Goal: Information Seeking & Learning: Learn about a topic

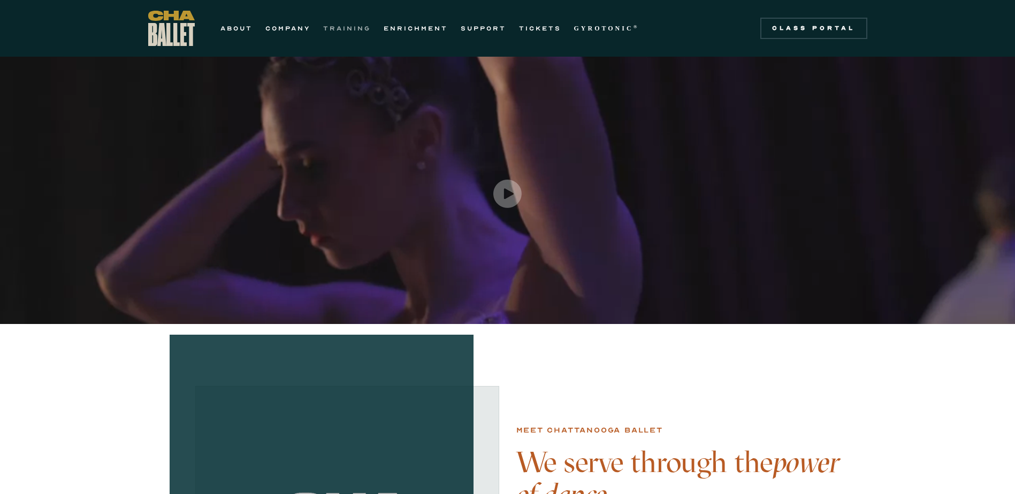
click at [339, 29] on link "TRAINING" at bounding box center [347, 28] width 48 height 13
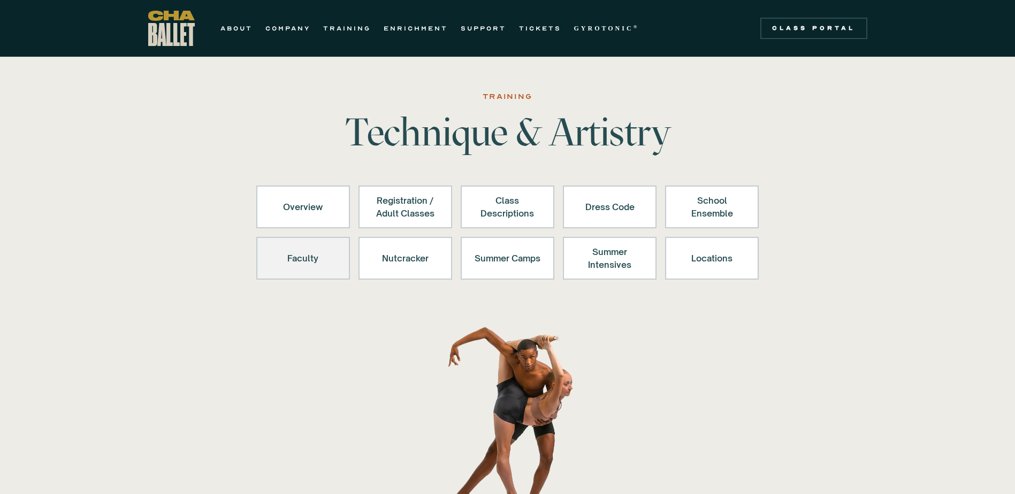
click at [312, 264] on div "Faculty" at bounding box center [303, 259] width 66 height 26
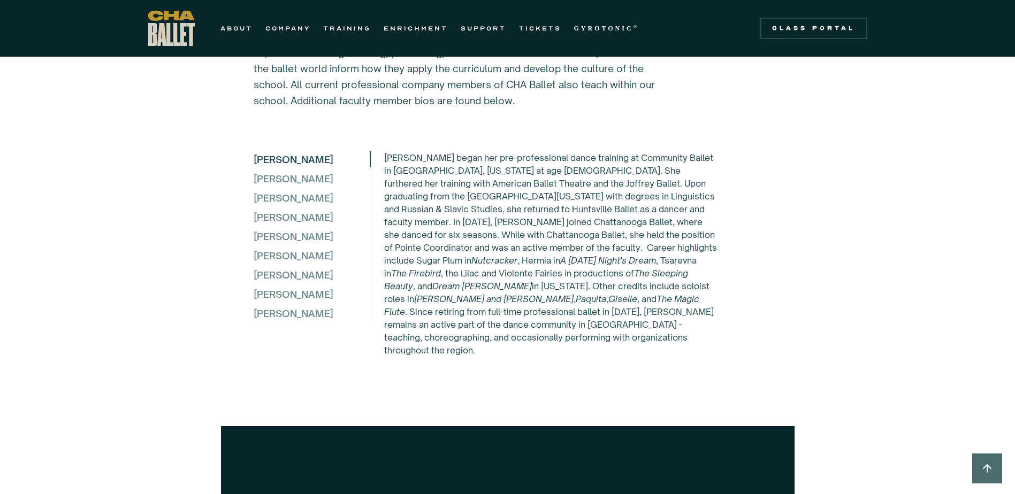
scroll to position [2841, 0]
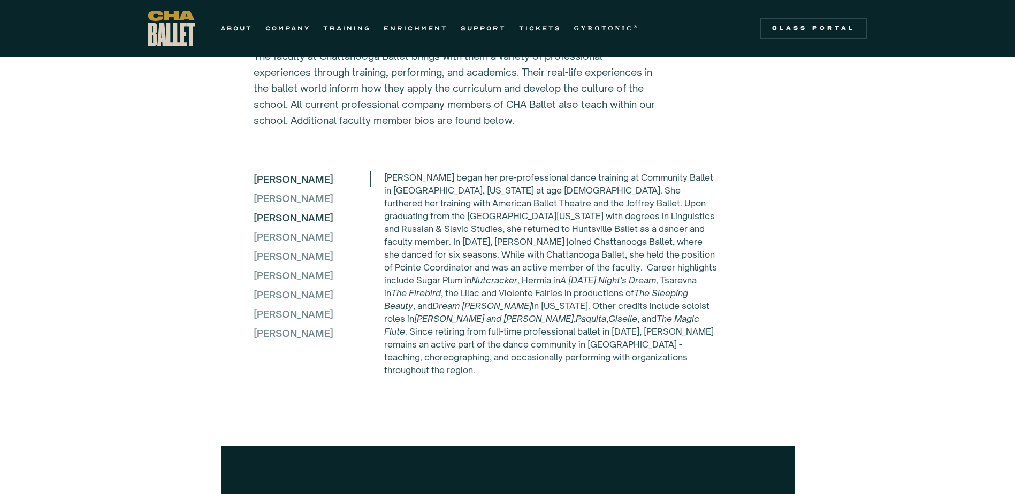
click at [296, 217] on div "[PERSON_NAME]" at bounding box center [312, 218] width 116 height 16
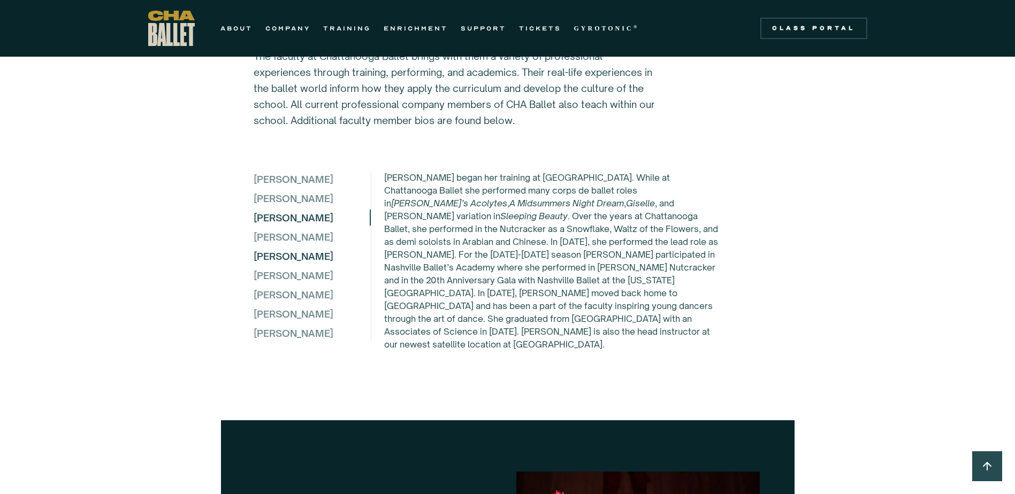
click at [279, 254] on div "[PERSON_NAME]" at bounding box center [312, 256] width 116 height 16
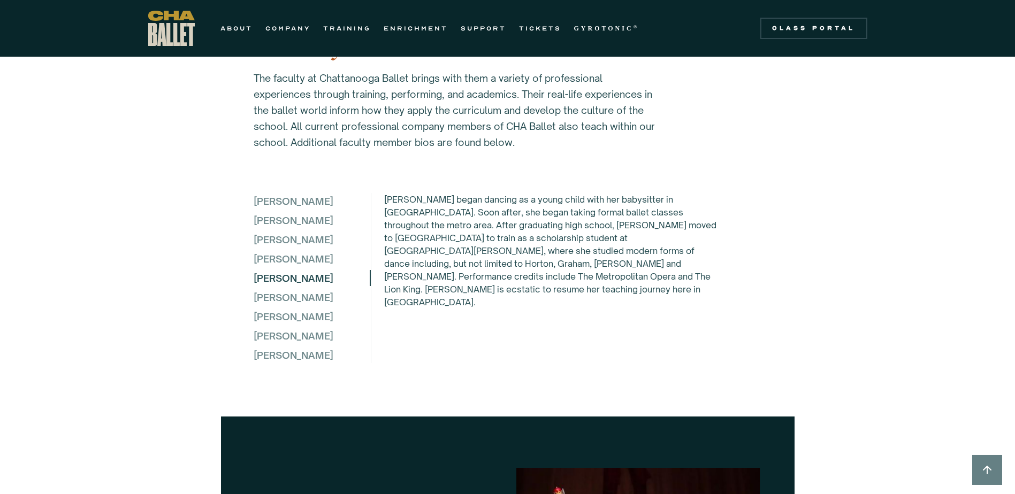
scroll to position [2788, 0]
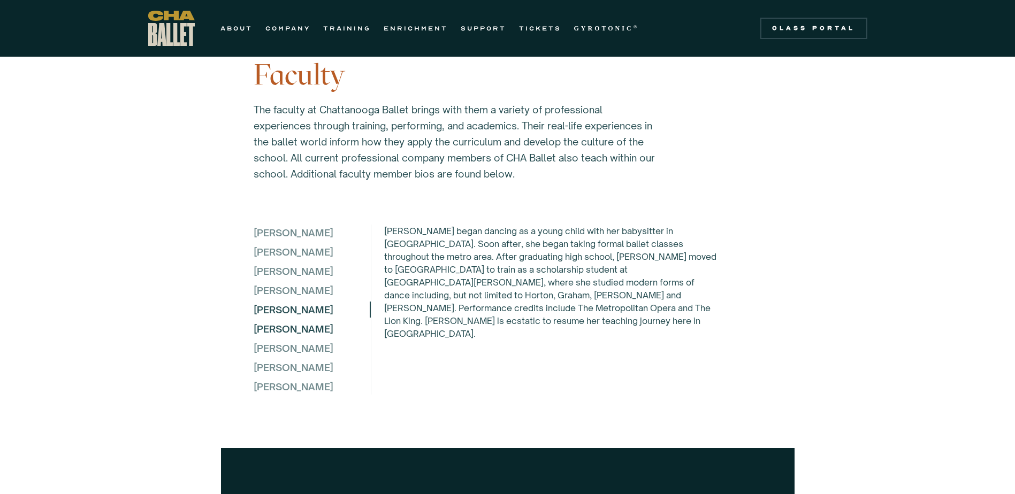
click at [301, 326] on div "[PERSON_NAME]" at bounding box center [312, 329] width 116 height 16
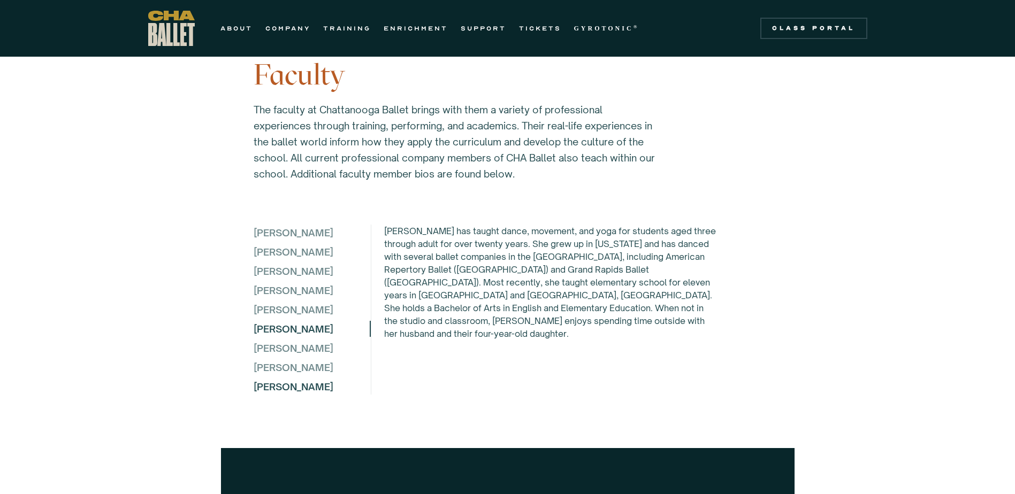
click at [295, 395] on div "[PERSON_NAME]" at bounding box center [312, 387] width 116 height 16
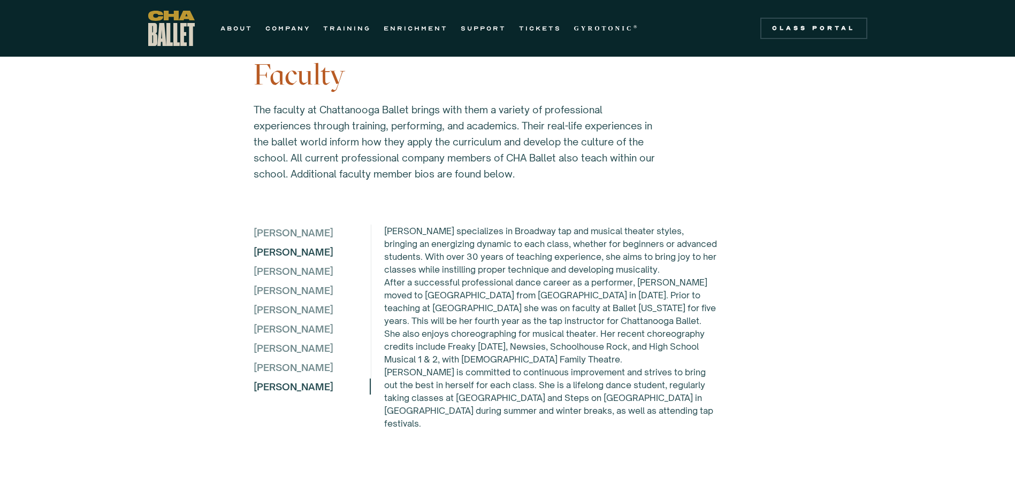
click at [296, 249] on div "[PERSON_NAME]" at bounding box center [312, 252] width 116 height 16
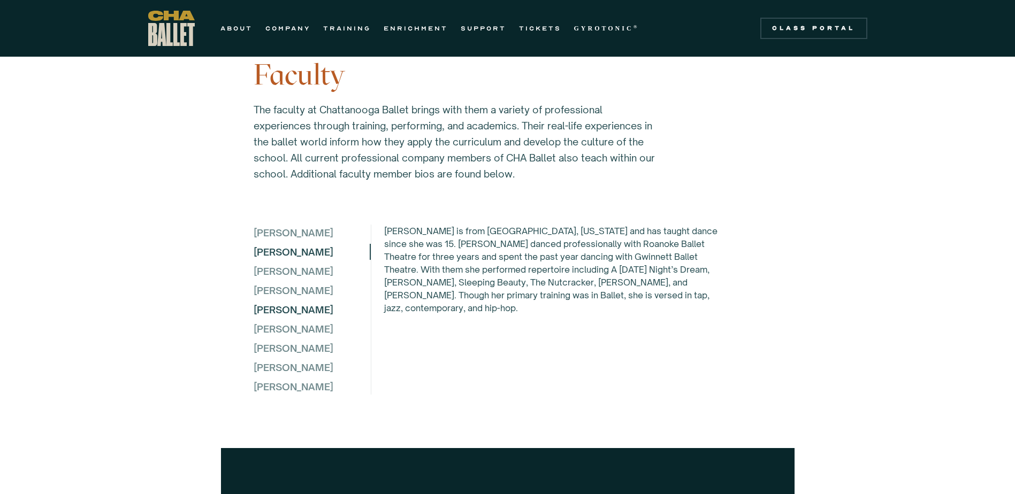
click at [280, 305] on div "[PERSON_NAME]" at bounding box center [312, 310] width 116 height 16
